Goal: Information Seeking & Learning: Learn about a topic

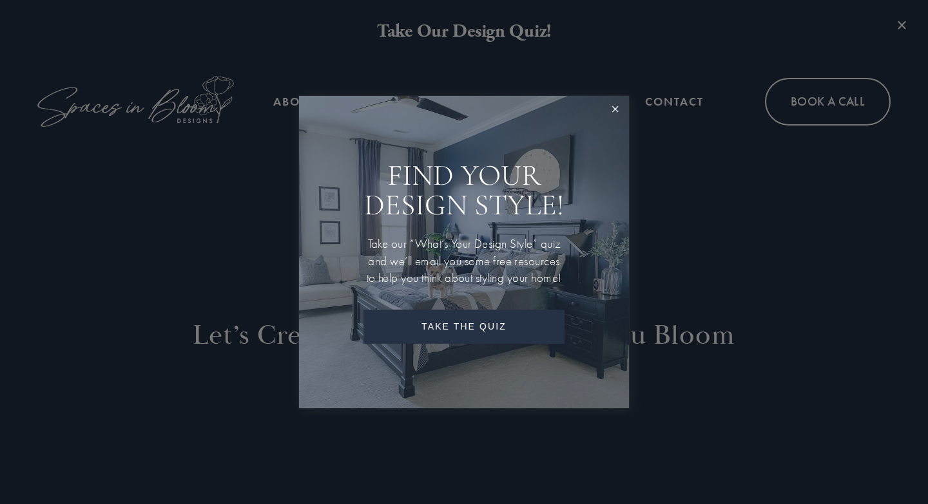
click at [613, 104] on link "Close" at bounding box center [615, 110] width 24 height 24
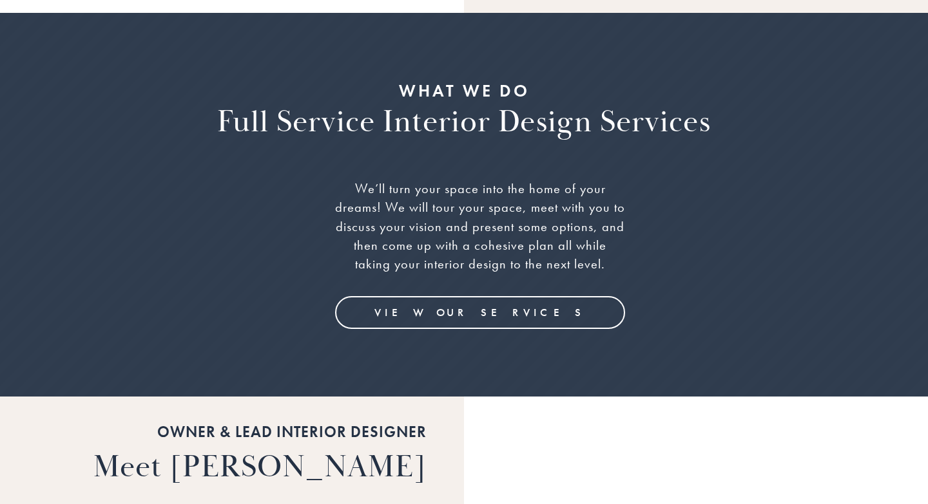
scroll to position [1340, 0]
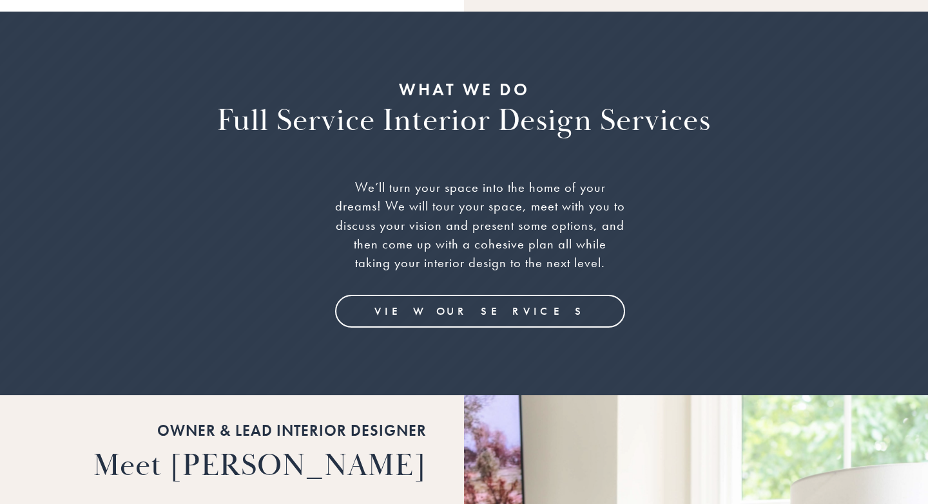
click at [565, 295] on link "View Our Services" at bounding box center [480, 311] width 290 height 33
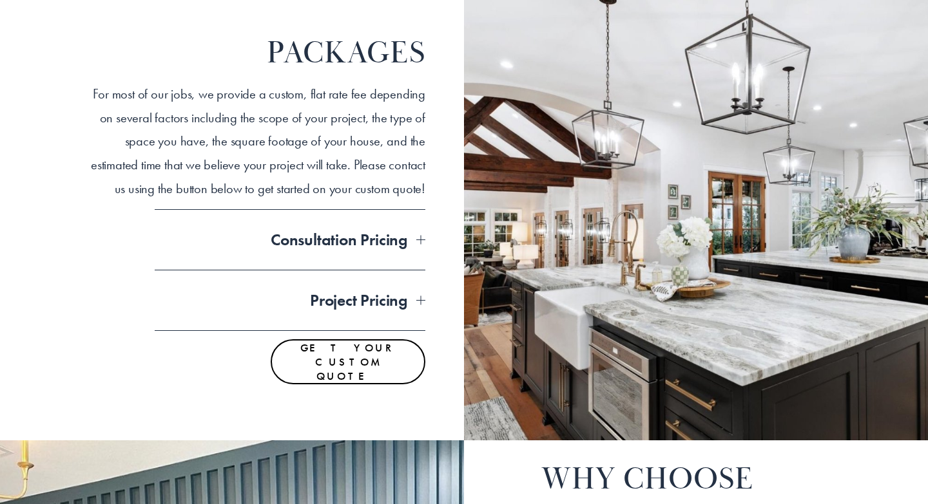
scroll to position [1003, 0]
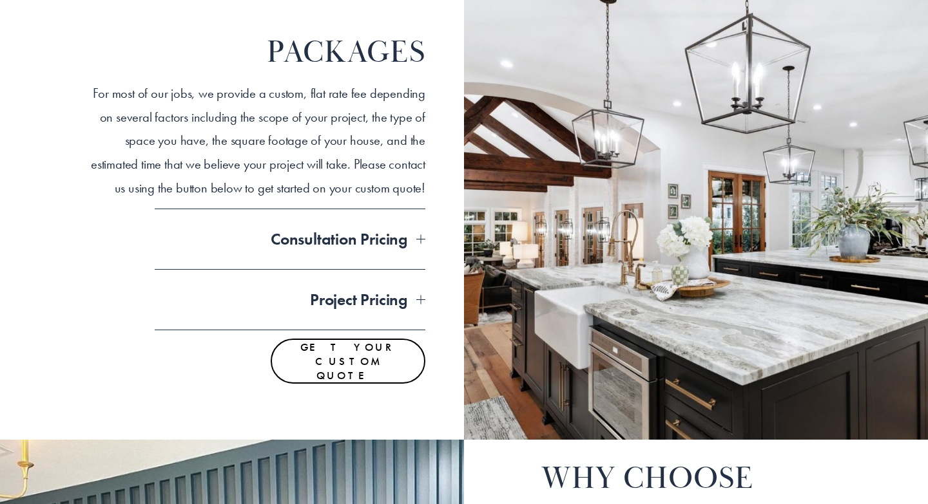
click at [421, 234] on div at bounding box center [420, 238] width 9 height 9
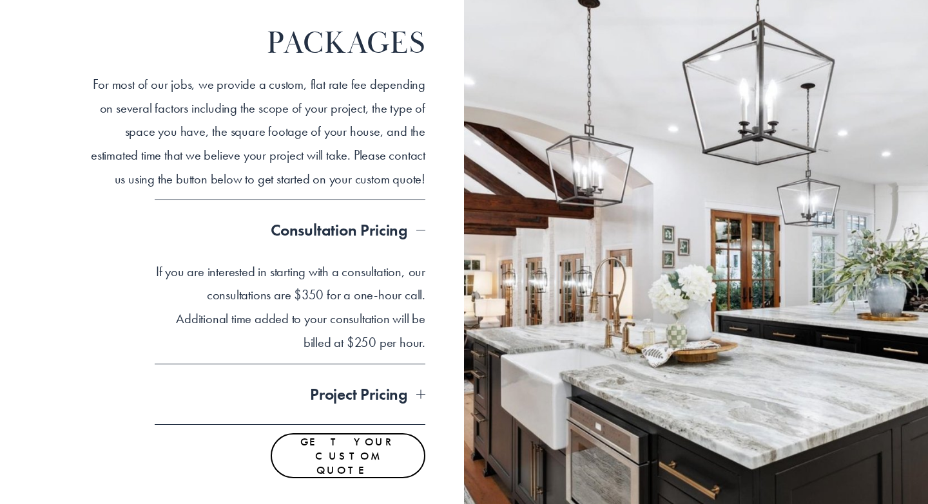
scroll to position [1014, 0]
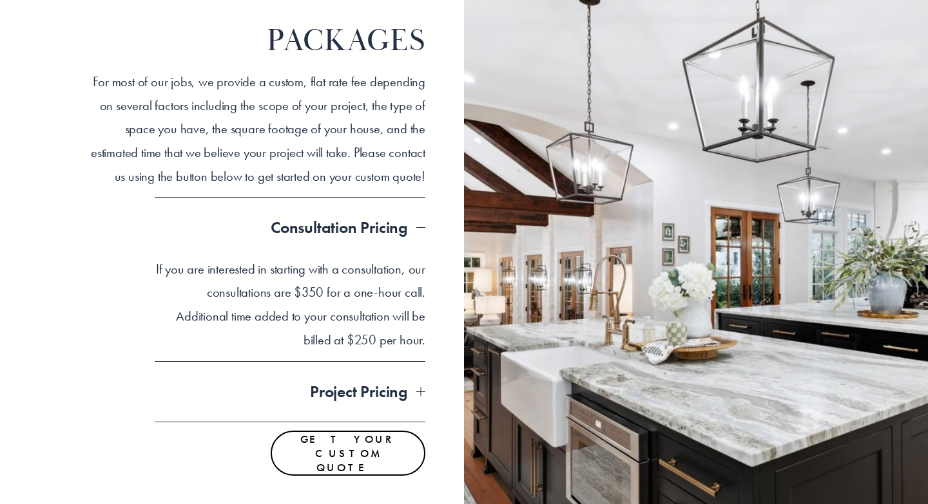
click at [416, 391] on div at bounding box center [420, 392] width 9 height 9
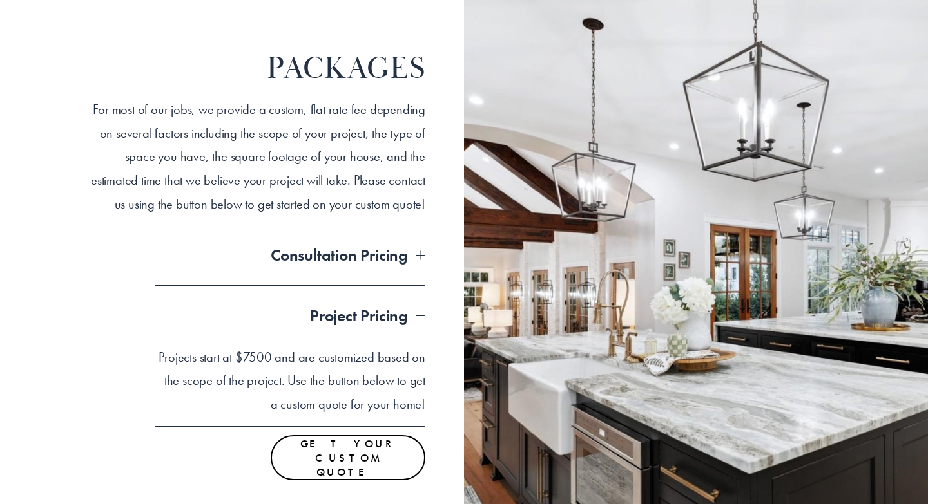
scroll to position [985, 0]
